Goal: Information Seeking & Learning: Learn about a topic

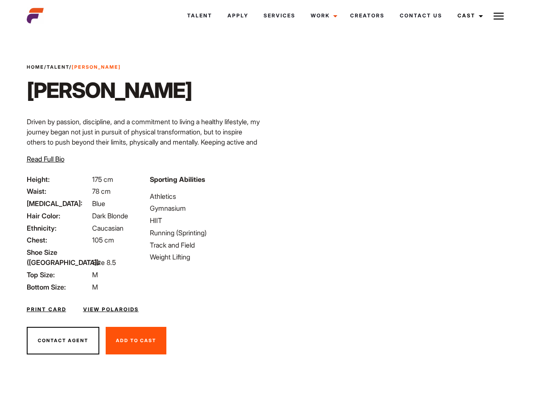
click at [468, 16] on link "Cast" at bounding box center [469, 15] width 38 height 23
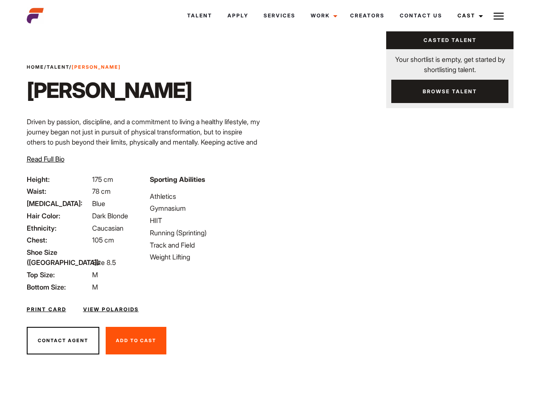
click at [499, 16] on img at bounding box center [498, 16] width 10 height 10
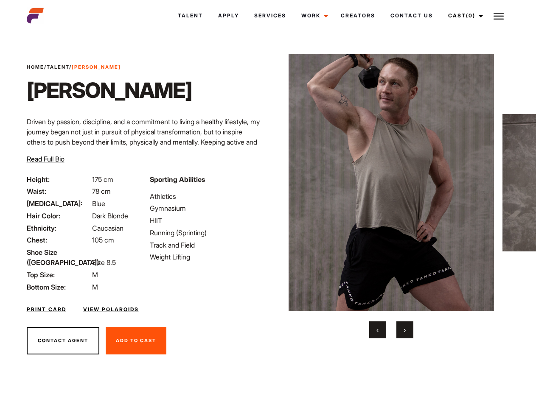
click at [463, 16] on link "Cast (0)" at bounding box center [464, 15] width 48 height 23
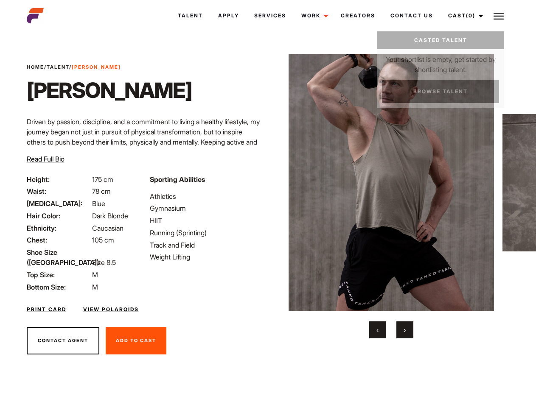
click at [499, 16] on img at bounding box center [498, 16] width 10 height 10
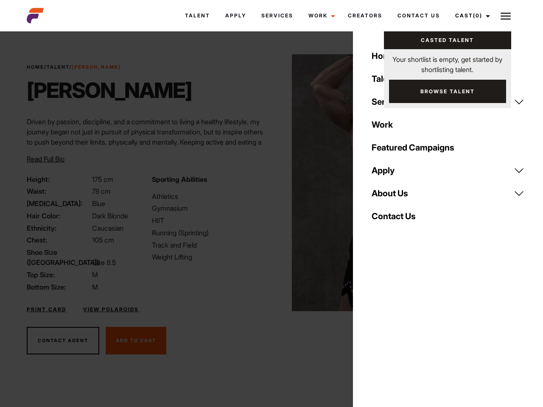
click at [391, 196] on img at bounding box center [395, 182] width 206 height 257
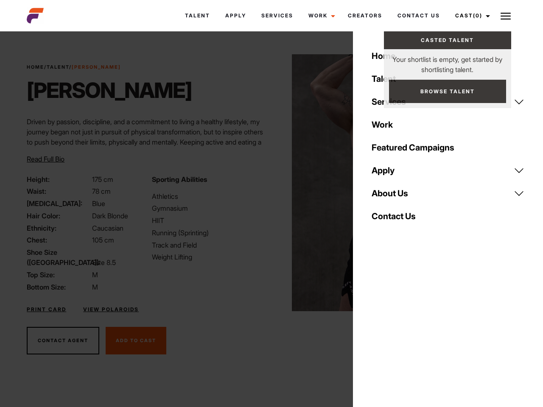
click at [268, 183] on div "Sporting Abilities Athletics Gymnasium HIIT Running (Sprinting) Track and Field…" at bounding box center [209, 233] width 125 height 118
click at [378, 330] on button "‹" at bounding box center [382, 330] width 17 height 17
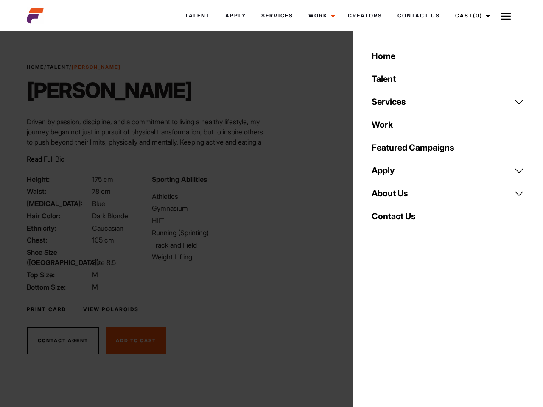
click at [405, 330] on button "›" at bounding box center [409, 330] width 17 height 17
